Goal: Information Seeking & Learning: Learn about a topic

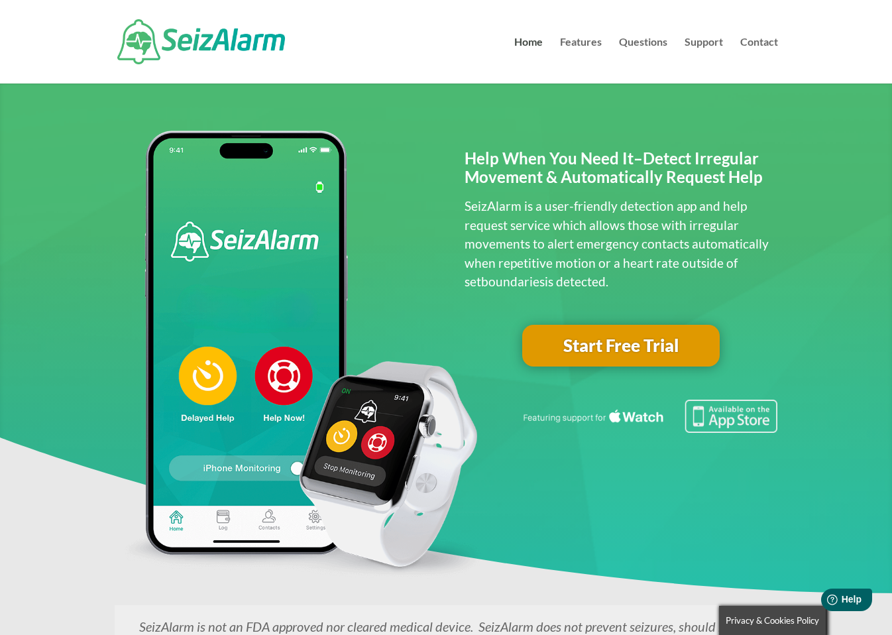
click at [380, 491] on img at bounding box center [301, 355] width 373 height 449
click at [297, 408] on img at bounding box center [301, 355] width 373 height 449
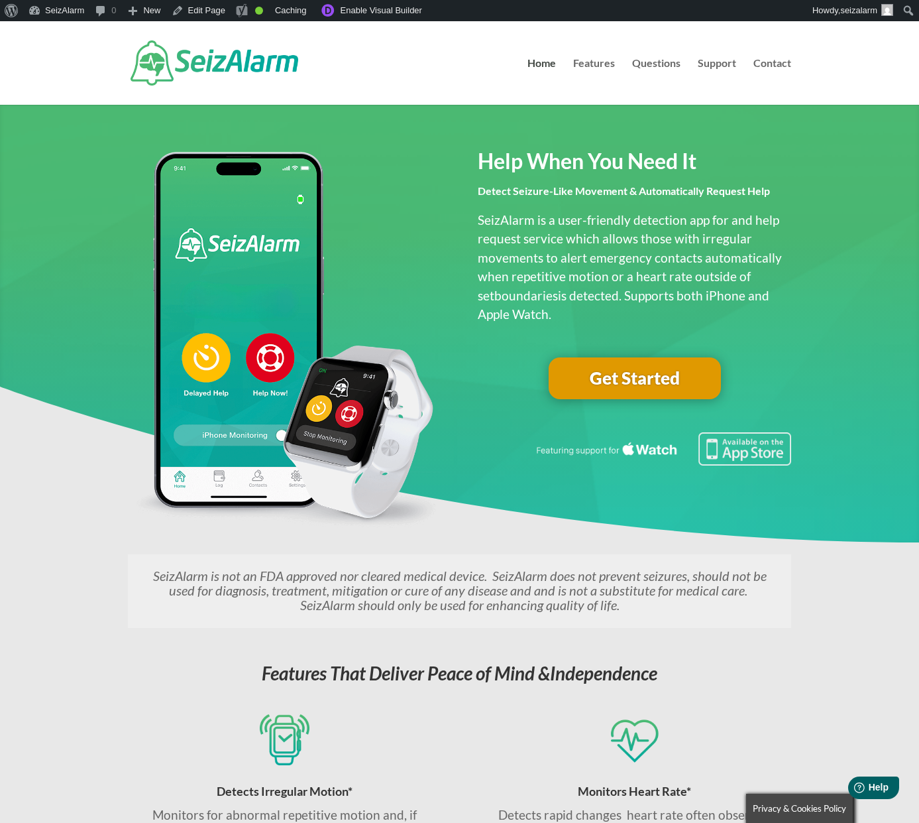
click at [701, 376] on link "Get Started" at bounding box center [635, 378] width 172 height 42
click at [686, 368] on link "Get Started" at bounding box center [635, 378] width 172 height 42
click at [613, 593] on em "SeizAlarm is not an FDA approved nor cleared medical device. SeizAlarm does not…" at bounding box center [460, 589] width 614 height 45
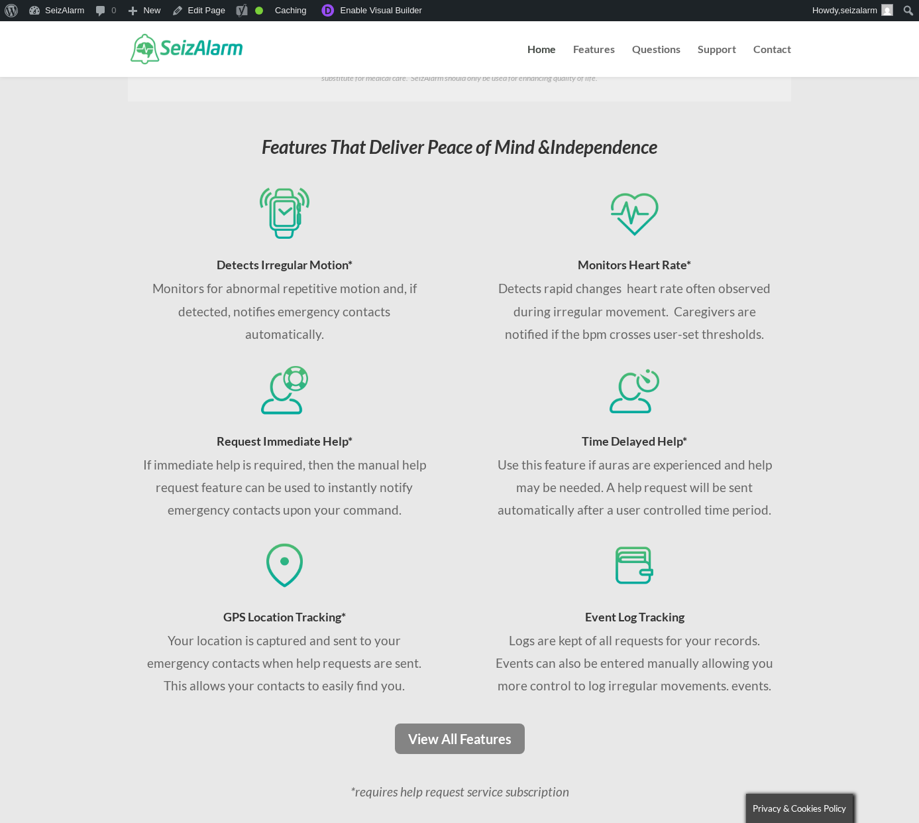
scroll to position [907, 0]
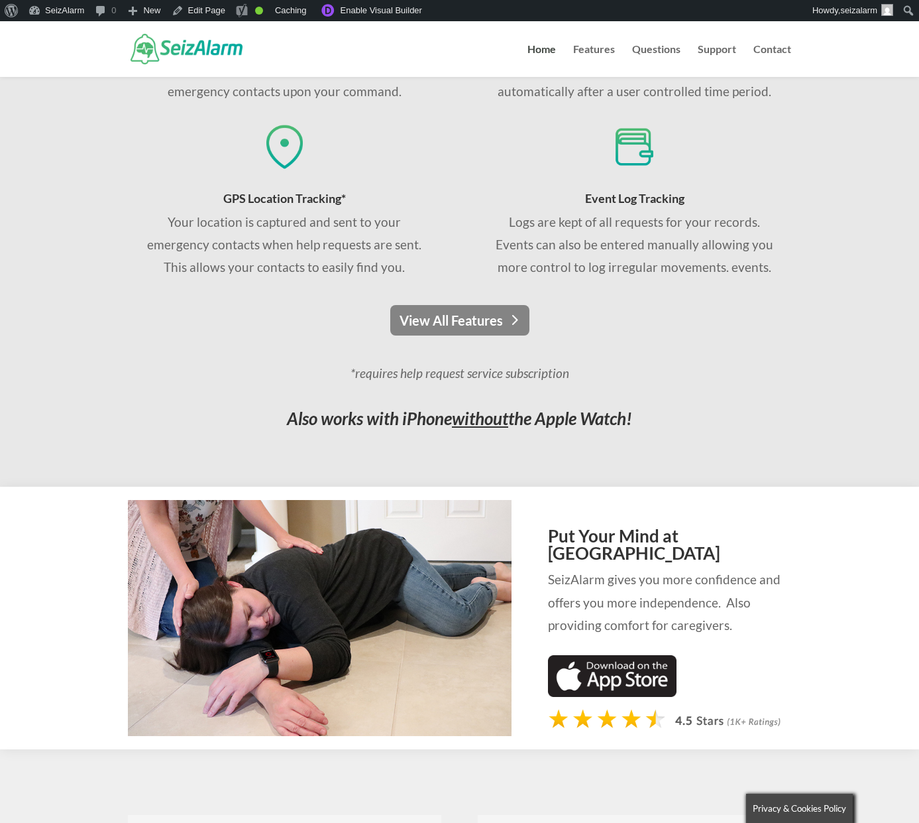
click at [452, 315] on link "View All Features" at bounding box center [459, 320] width 139 height 30
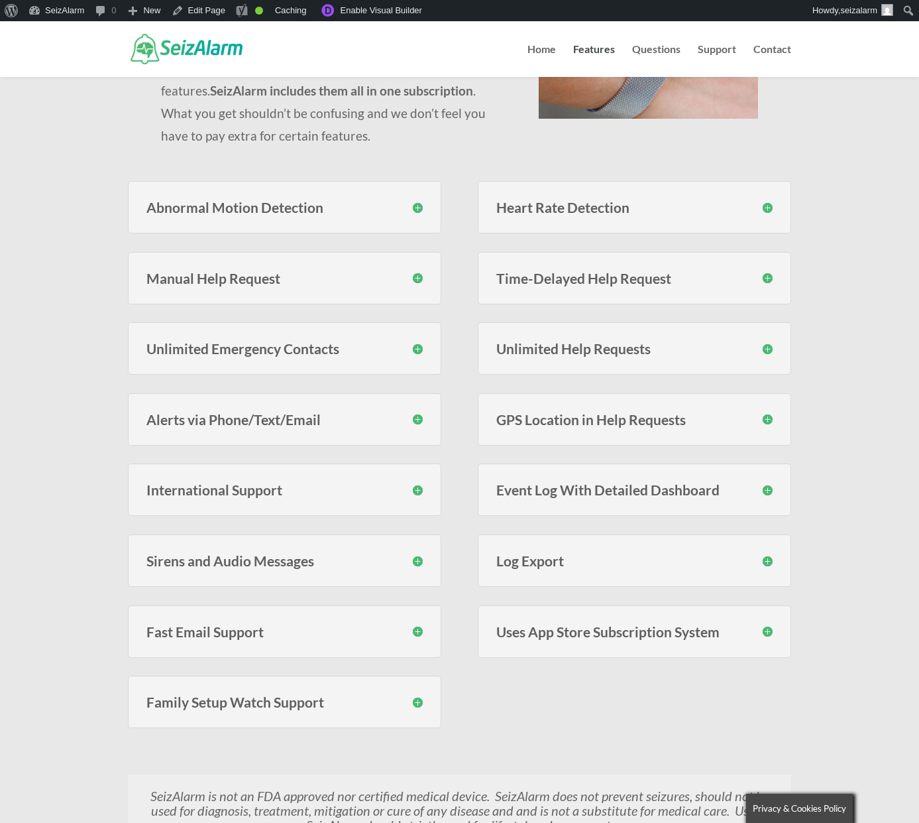
scroll to position [689, 0]
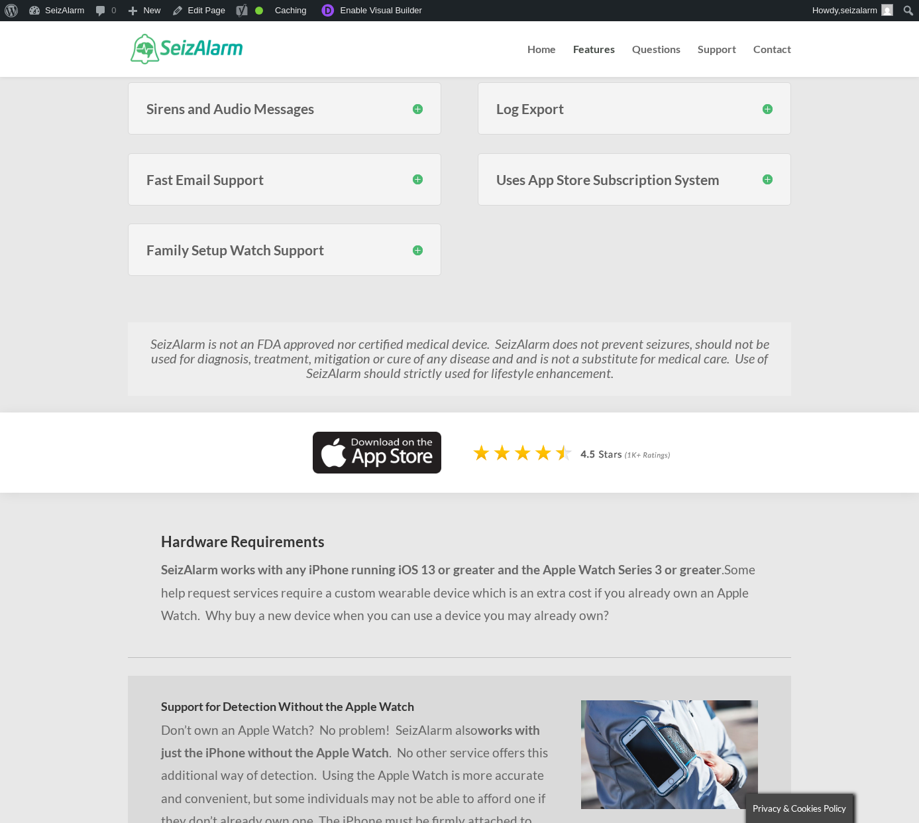
click at [518, 355] on em "SeizAlarm is not an FDA approved nor certified medical device. SeizAlarm does n…" at bounding box center [459, 357] width 619 height 45
click at [579, 305] on div "Abnormal Motion Detection SeizAlarm monitors for erratic motion using proprieta…" at bounding box center [460, 7] width 664 height 606
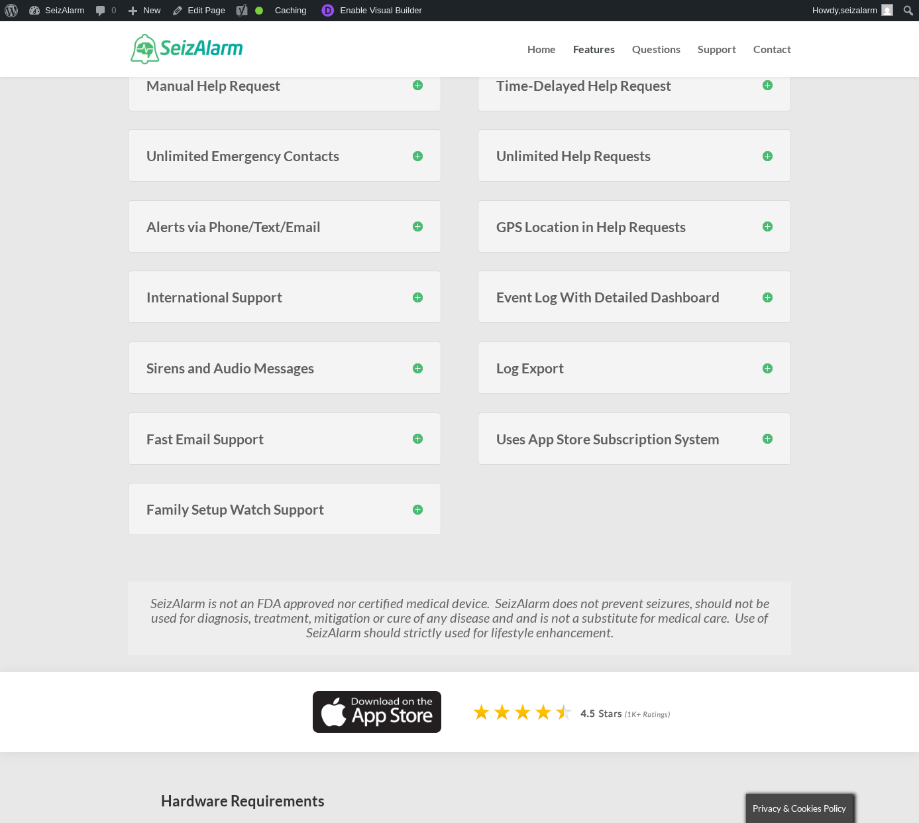
scroll to position [562, 0]
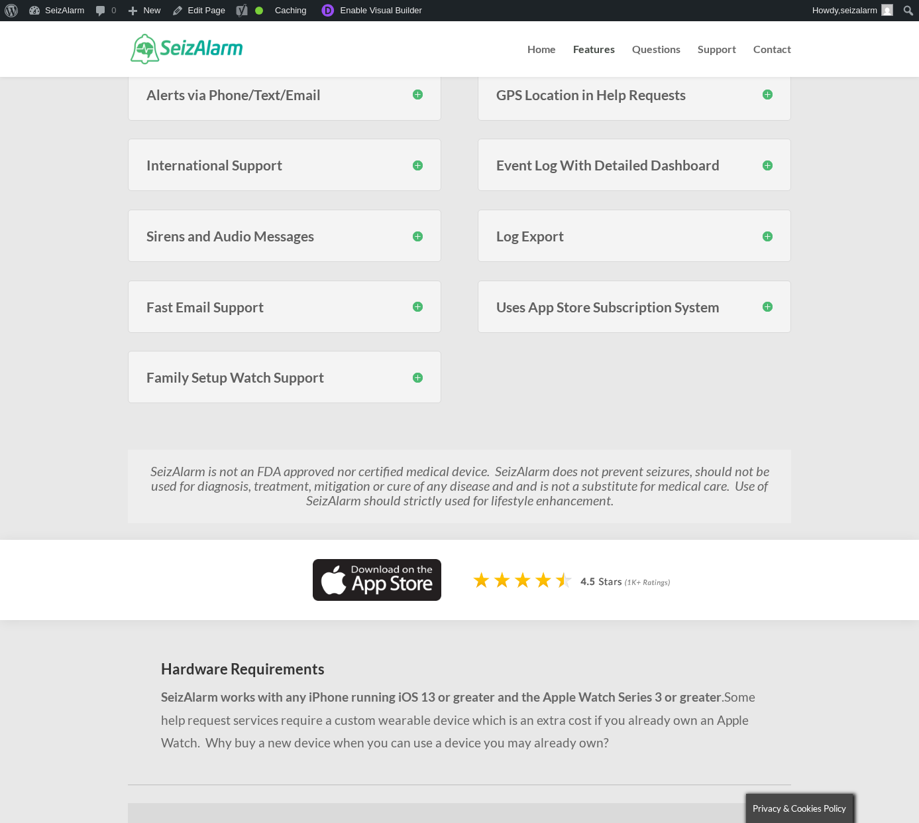
click at [365, 445] on div "SeizAlarm is not an FDA approved nor certified medical device. SeizAlarm does n…" at bounding box center [460, 481] width 664 height 86
click at [353, 485] on em "SeizAlarm is not an FDA approved nor certified medical device. SeizAlarm does n…" at bounding box center [459, 485] width 619 height 45
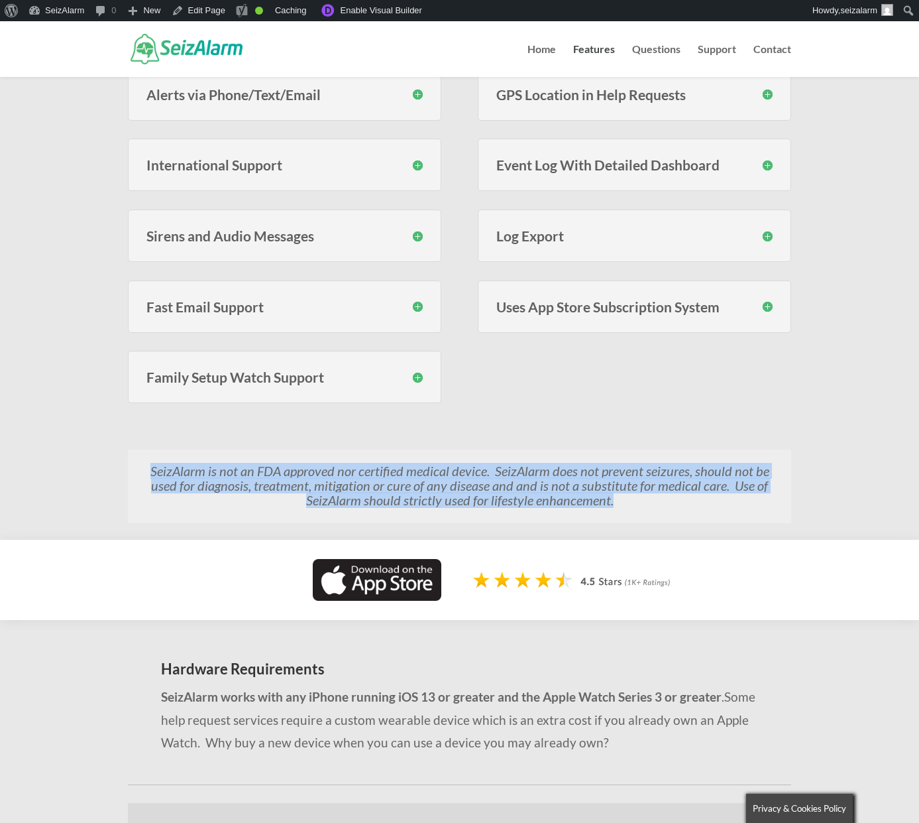
click at [353, 485] on em "SeizAlarm is not an FDA approved nor certified medical device. SeizAlarm does n…" at bounding box center [459, 485] width 619 height 45
click at [406, 17] on link "Enable Visual Builder" at bounding box center [371, 10] width 114 height 21
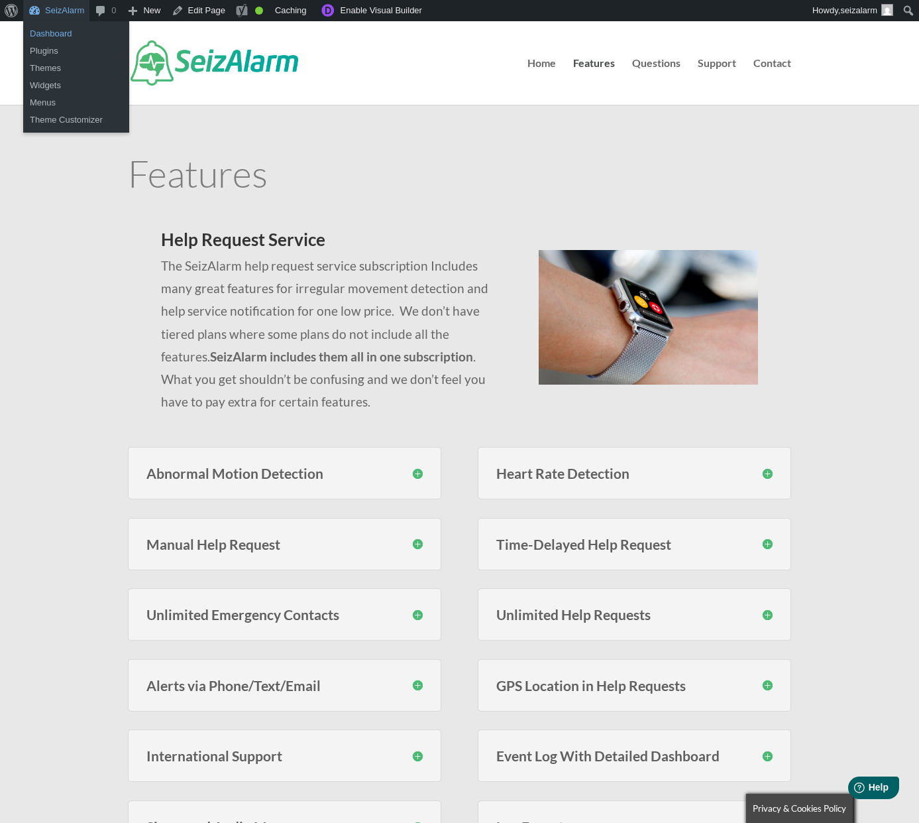
click at [58, 25] on link "Dashboard" at bounding box center [76, 33] width 106 height 17
